Goal: Information Seeking & Learning: Learn about a topic

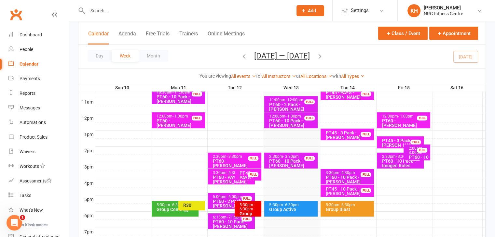
scroll to position [234, 0]
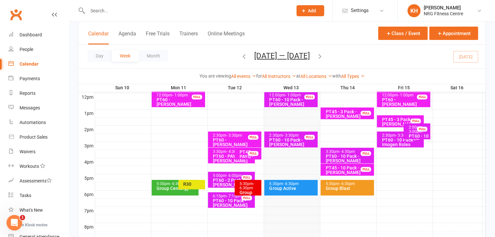
click at [284, 193] on div "5:30pm - 6:30pm Group Active" at bounding box center [290, 188] width 53 height 16
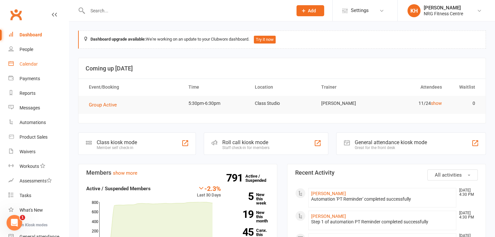
click at [33, 68] on link "Calendar" at bounding box center [38, 64] width 60 height 15
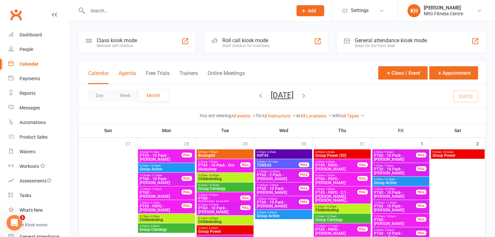
click at [125, 75] on button "Agenda" at bounding box center [127, 77] width 18 height 14
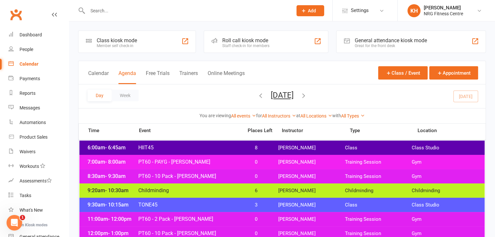
click at [126, 75] on button "Agenda" at bounding box center [127, 77] width 18 height 14
click at [120, 95] on button "Week" at bounding box center [125, 96] width 27 height 12
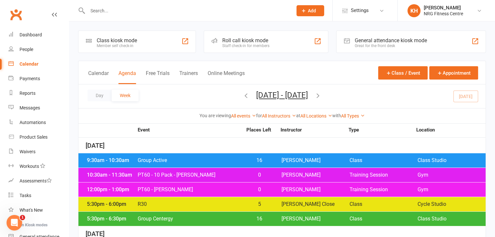
click at [120, 74] on button "Agenda" at bounding box center [127, 77] width 18 height 14
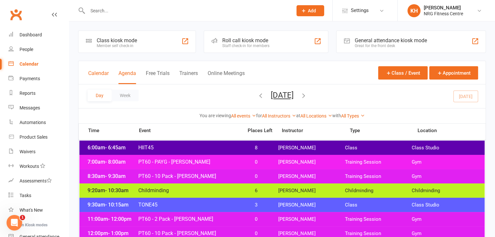
click at [97, 74] on button "Calendar" at bounding box center [98, 77] width 20 height 14
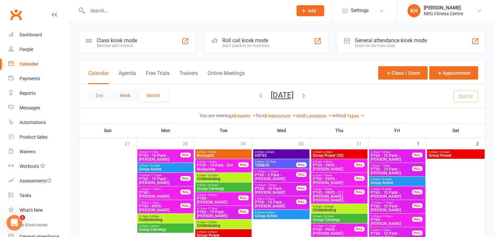
click at [121, 97] on button "Week" at bounding box center [125, 96] width 27 height 12
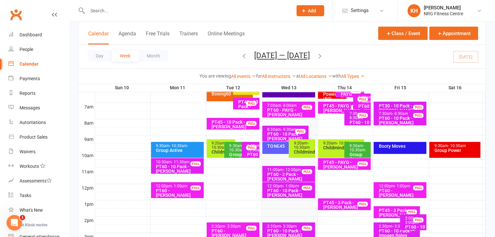
scroll to position [141, 0]
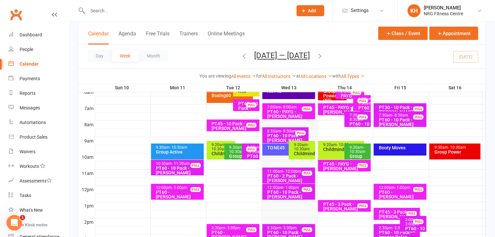
click at [357, 151] on span "- 10:30am" at bounding box center [357, 149] width 16 height 9
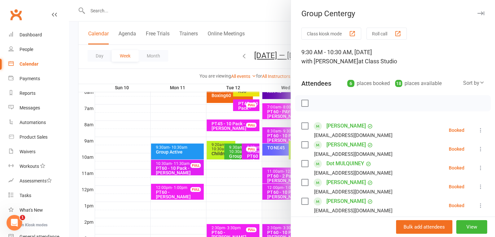
click at [477, 12] on icon "button" at bounding box center [480, 13] width 7 height 4
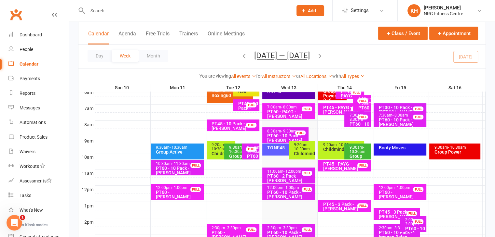
click at [331, 143] on div "9:20am - 10:30am" at bounding box center [342, 145] width 40 height 4
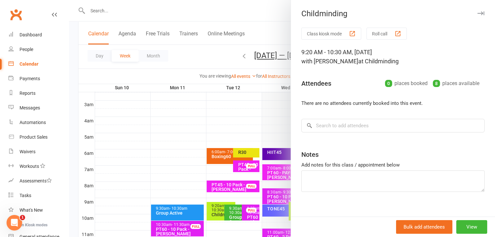
scroll to position [0, 0]
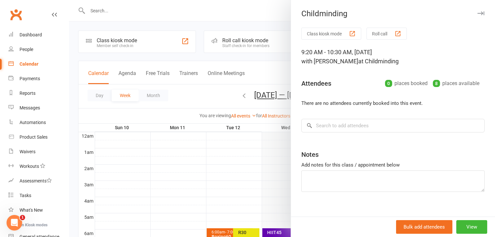
click at [477, 12] on icon "button" at bounding box center [480, 13] width 7 height 4
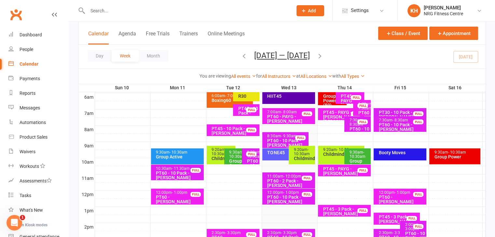
scroll to position [124, 0]
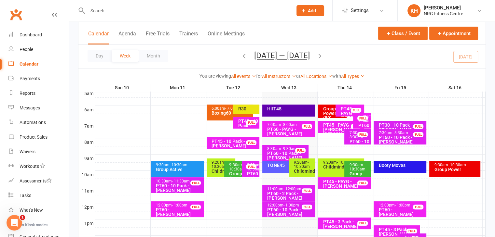
click at [353, 168] on span "- 10:30am" at bounding box center [357, 167] width 16 height 9
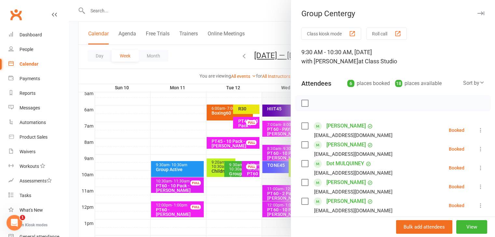
click at [477, 14] on icon "button" at bounding box center [480, 13] width 7 height 4
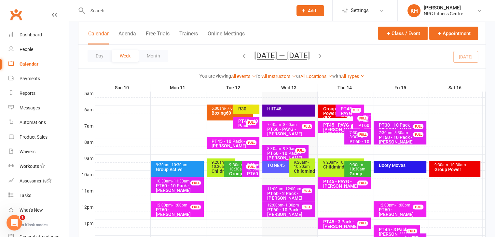
click at [240, 55] on icon "button" at bounding box center [243, 55] width 7 height 7
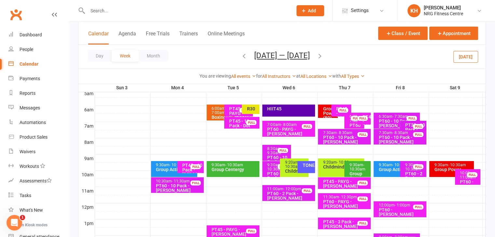
click at [327, 162] on div "9:20am - 10:30am" at bounding box center [342, 163] width 40 height 4
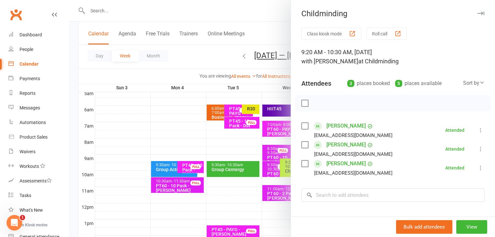
click at [476, 16] on button "button" at bounding box center [480, 13] width 8 height 8
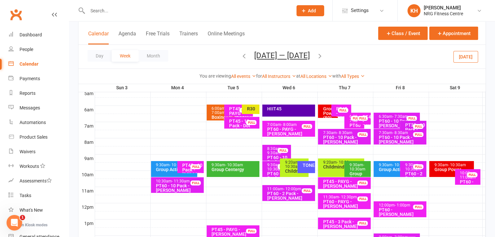
click at [319, 56] on icon "button" at bounding box center [319, 55] width 7 height 7
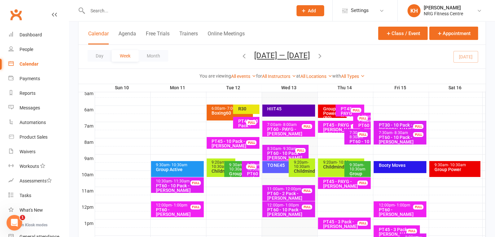
click at [335, 171] on div "9:20am - 10:30am Childminding" at bounding box center [341, 168] width 46 height 19
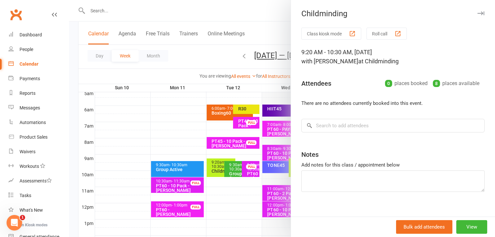
click at [477, 12] on icon "button" at bounding box center [480, 13] width 7 height 4
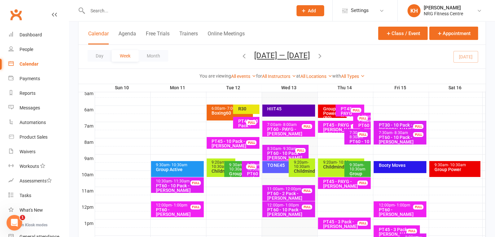
click at [357, 172] on div "Group Centergy" at bounding box center [359, 176] width 20 height 9
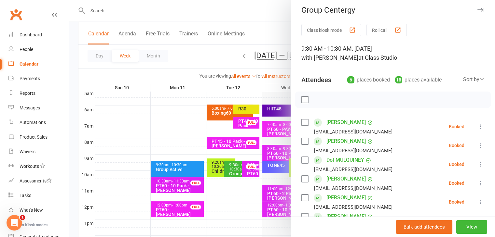
scroll to position [0, 0]
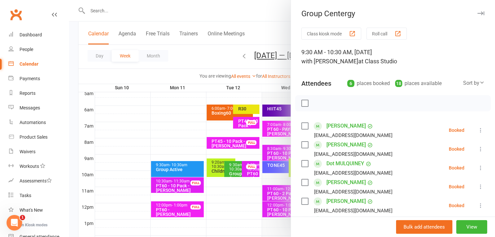
click at [477, 15] on icon "button" at bounding box center [480, 13] width 7 height 4
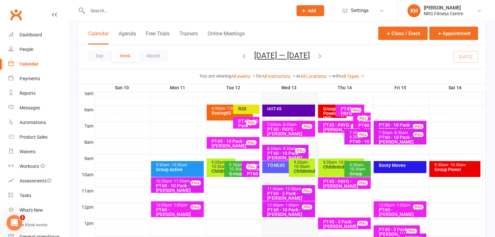
click at [326, 107] on div "Group Power (50)" at bounding box center [333, 114] width 23 height 14
